Goal: Use online tool/utility: Utilize a website feature to perform a specific function

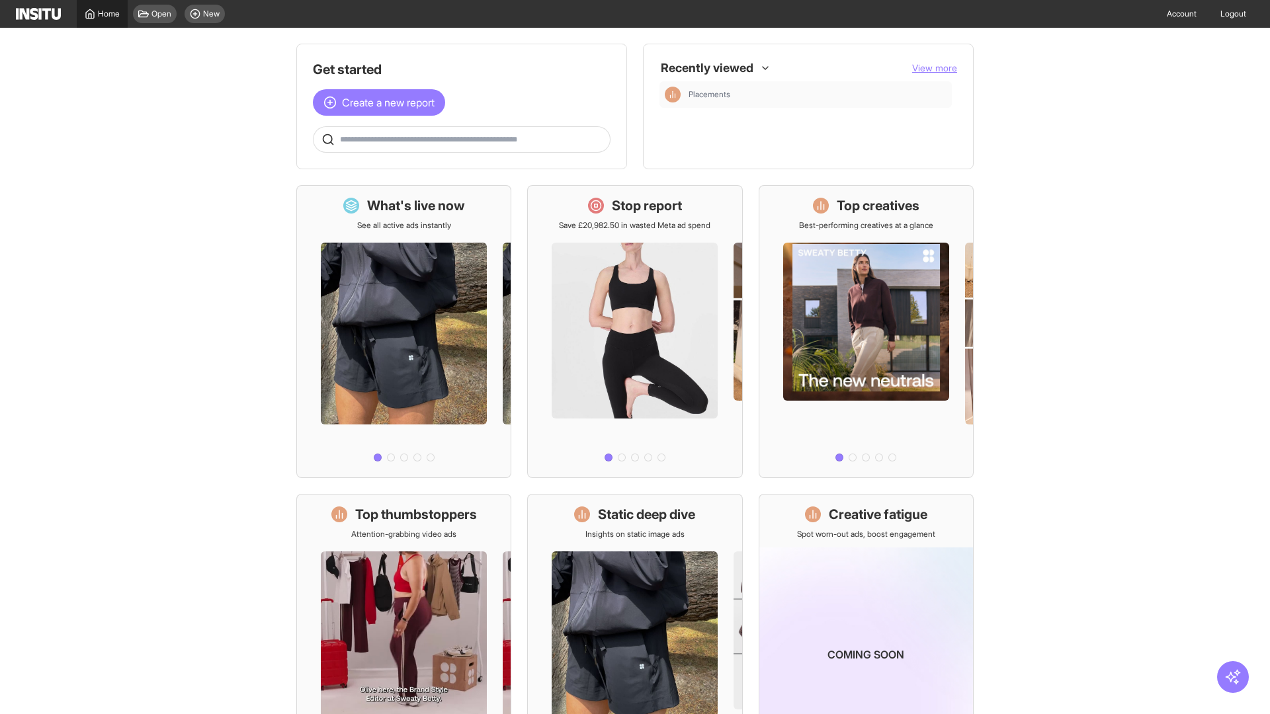
click at [102, 14] on span "Home" at bounding box center [109, 14] width 22 height 11
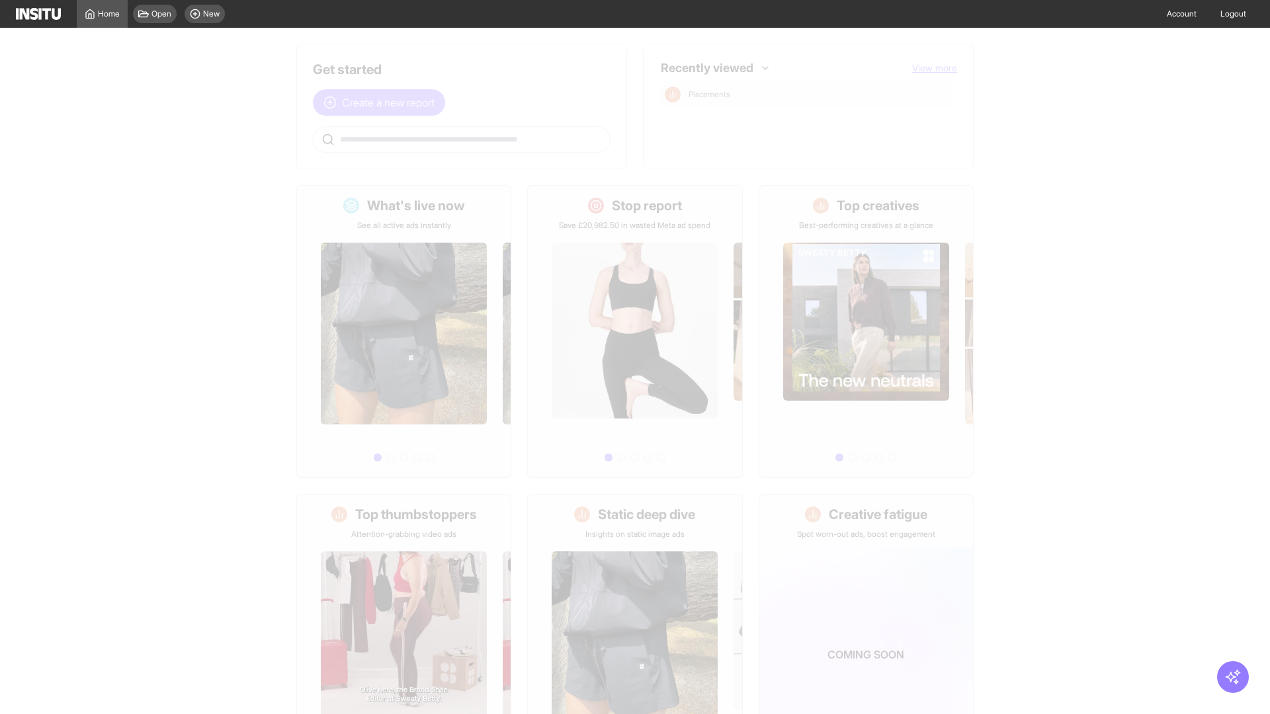
click at [382, 102] on span "Create a new report" at bounding box center [388, 103] width 93 height 16
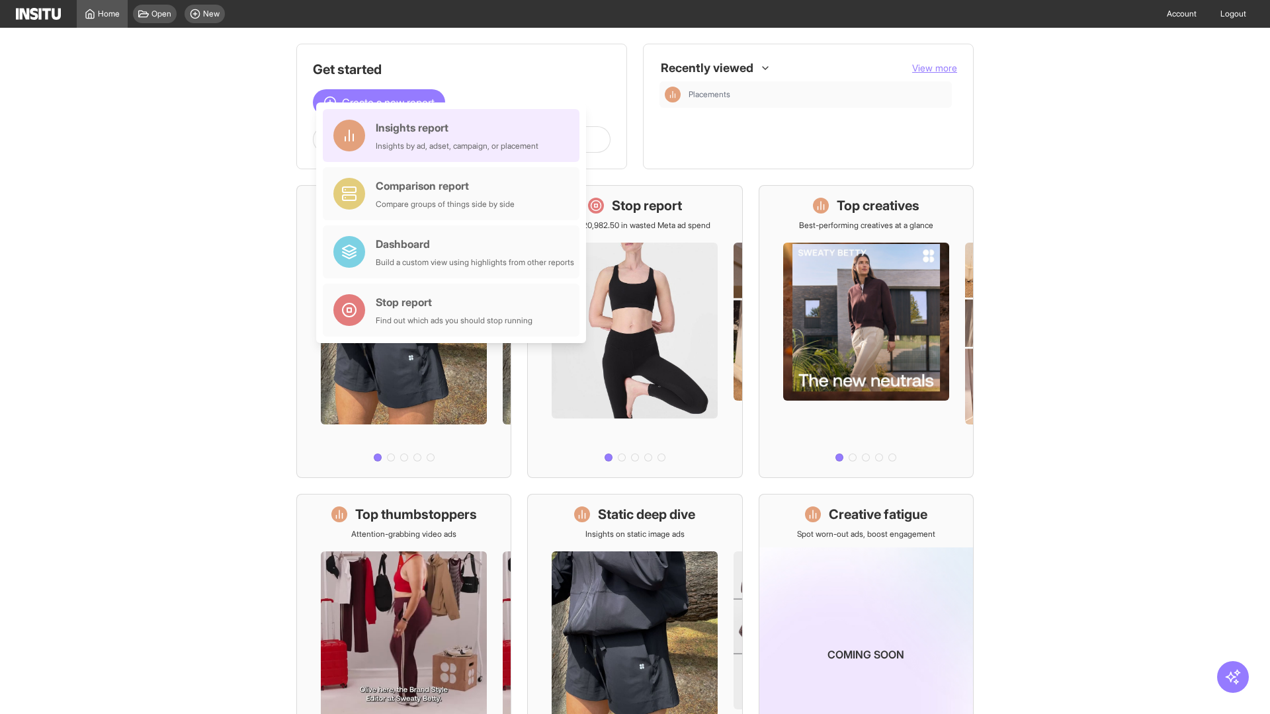
click at [454, 136] on div "Insights report Insights by ad, adset, campaign, or placement" at bounding box center [457, 136] width 163 height 32
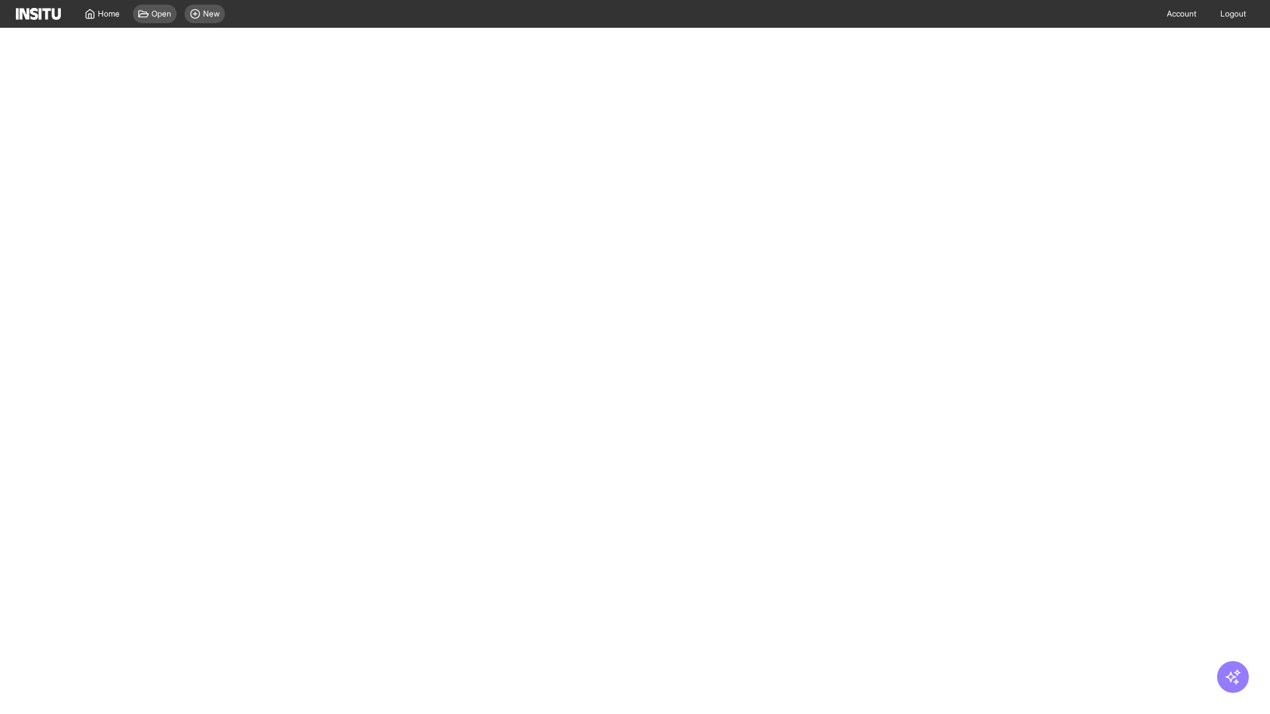
select select "**"
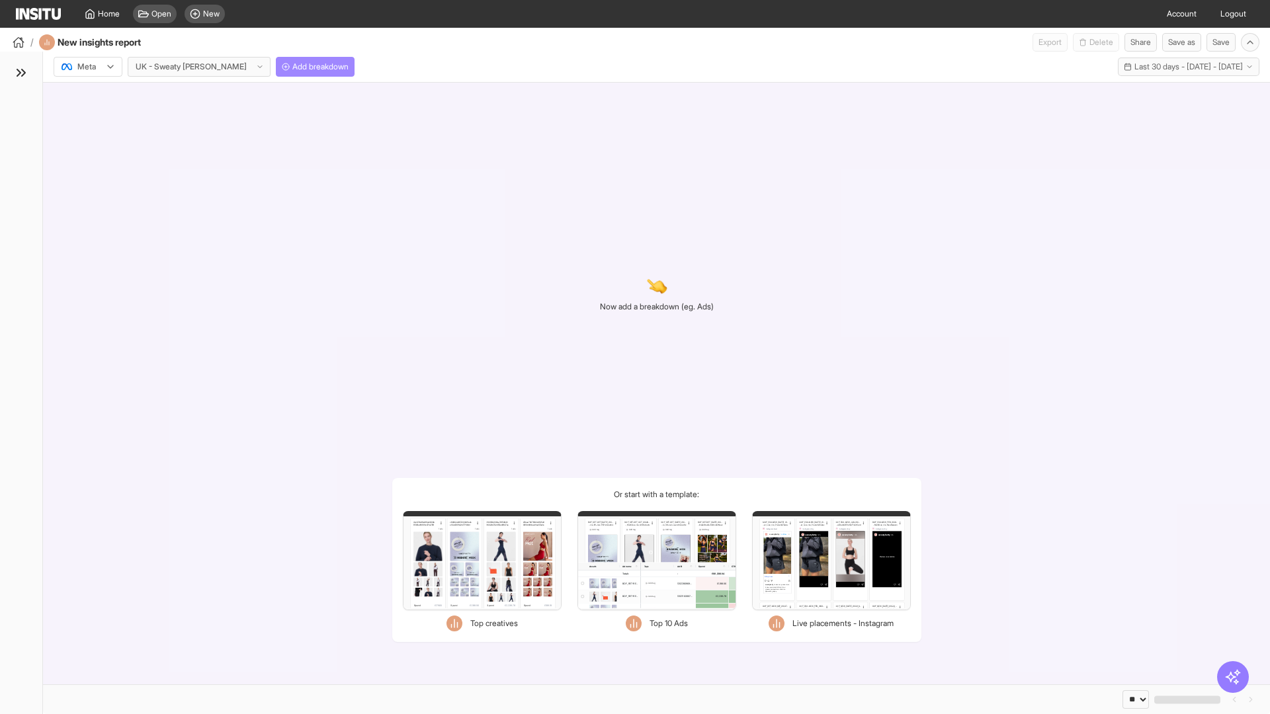
click at [292, 67] on span "Add breakdown" at bounding box center [320, 66] width 56 height 11
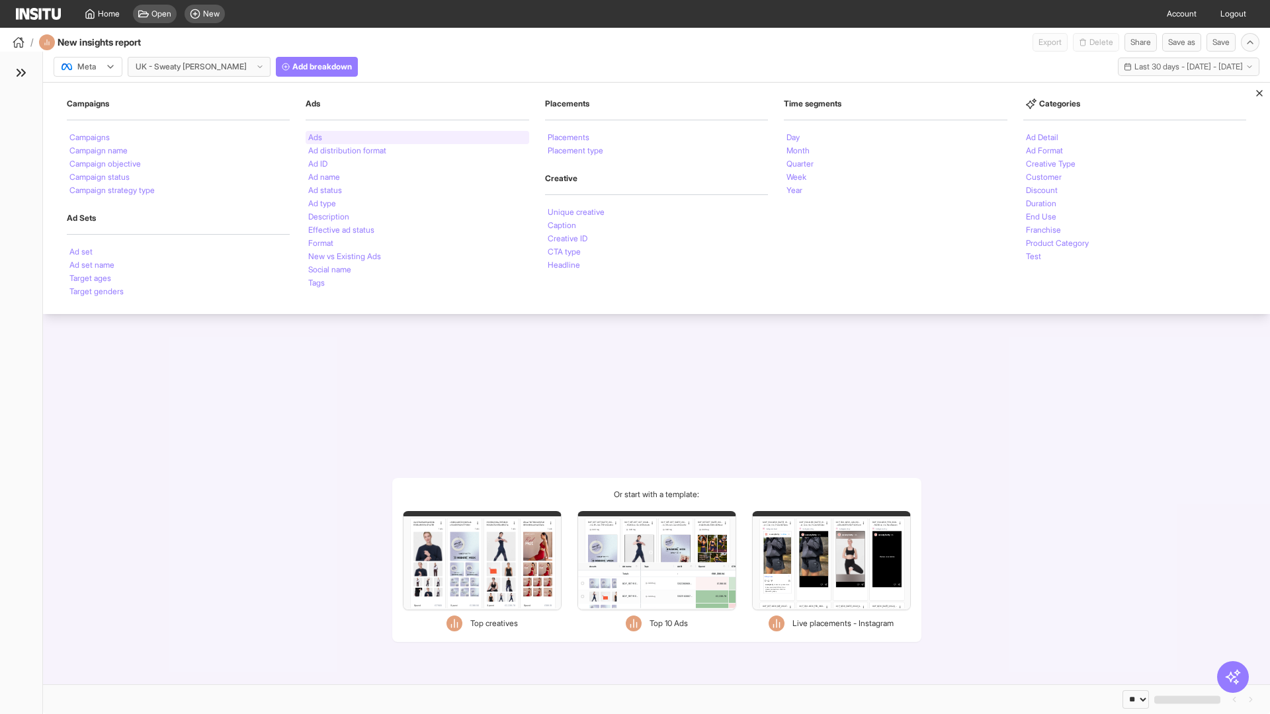
click at [315, 138] on li "Ads" at bounding box center [315, 138] width 14 height 8
